Goal: Check status: Check status

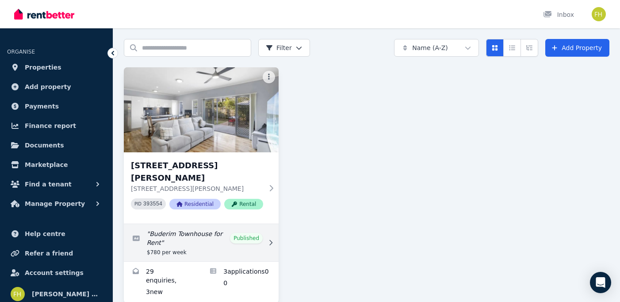
scroll to position [33, 0]
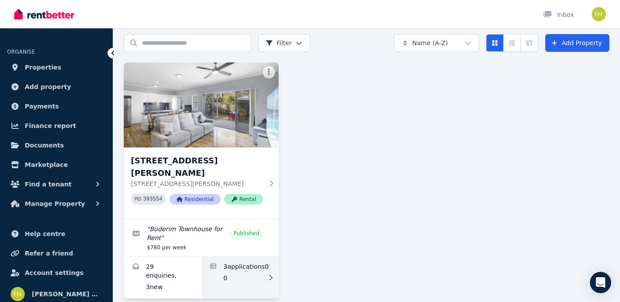
click at [269, 273] on div at bounding box center [269, 277] width 9 height 9
click at [270, 273] on div at bounding box center [269, 277] width 9 height 9
click at [270, 274] on icon at bounding box center [270, 277] width 9 height 6
click at [268, 274] on icon at bounding box center [270, 277] width 9 height 6
click at [242, 257] on link "Applications for 202/8 Starling St, Buderim" at bounding box center [239, 278] width 77 height 42
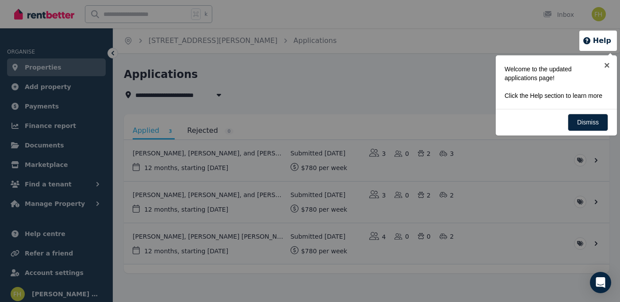
click at [321, 92] on div at bounding box center [310, 151] width 620 height 302
click at [595, 131] on link "Dismiss" at bounding box center [588, 122] width 40 height 17
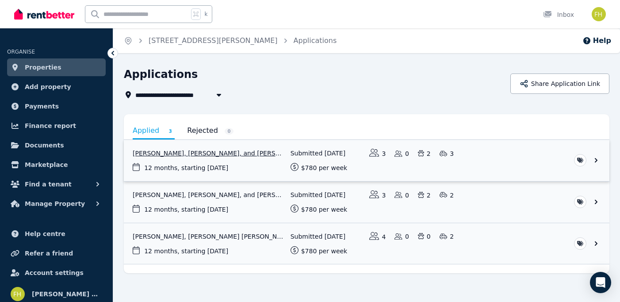
click at [600, 161] on link "View application: Corey Marshall, Daniel Mahon, and Chloe Mather" at bounding box center [367, 160] width 486 height 41
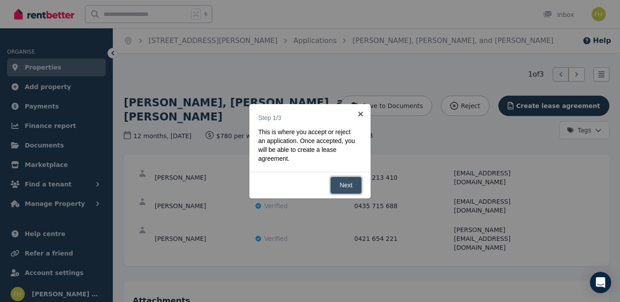
click at [338, 181] on link "Next" at bounding box center [345, 185] width 31 height 17
click at [292, 150] on div at bounding box center [310, 151] width 620 height 302
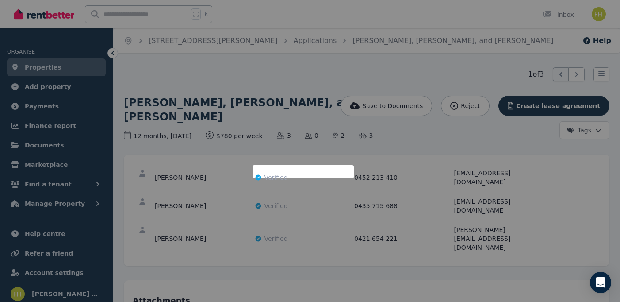
click at [316, 112] on div at bounding box center [310, 151] width 620 height 302
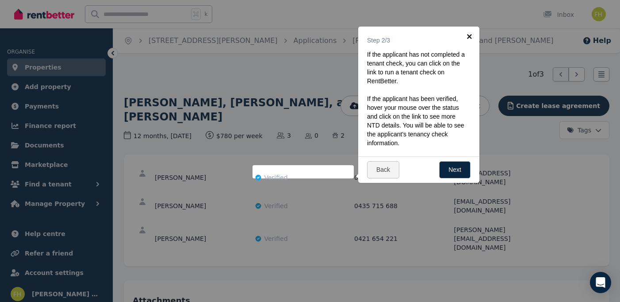
click at [469, 36] on link "×" at bounding box center [470, 37] width 20 height 20
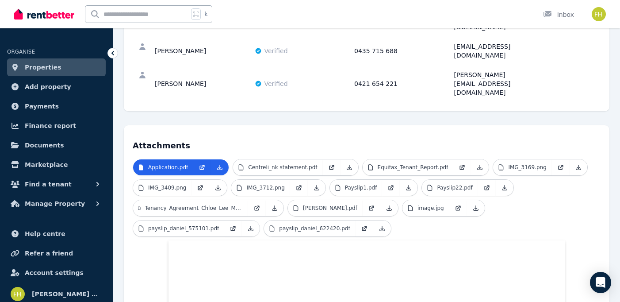
scroll to position [158, 0]
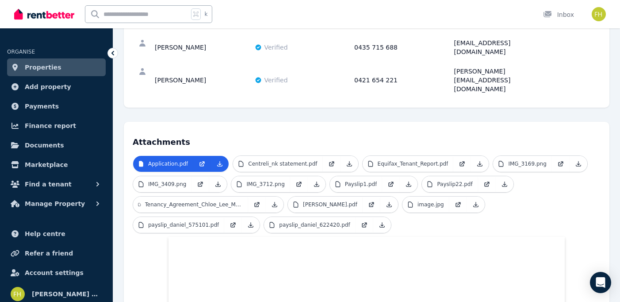
click at [313, 131] on h4 "Attachments" at bounding box center [367, 140] width 468 height 18
click at [478, 131] on h4 "Attachments" at bounding box center [367, 140] width 468 height 18
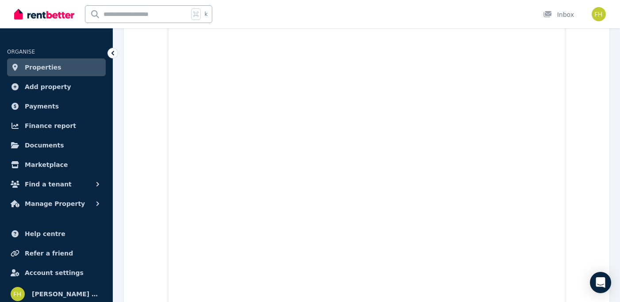
scroll to position [4992, 0]
